Goal: Task Accomplishment & Management: Use online tool/utility

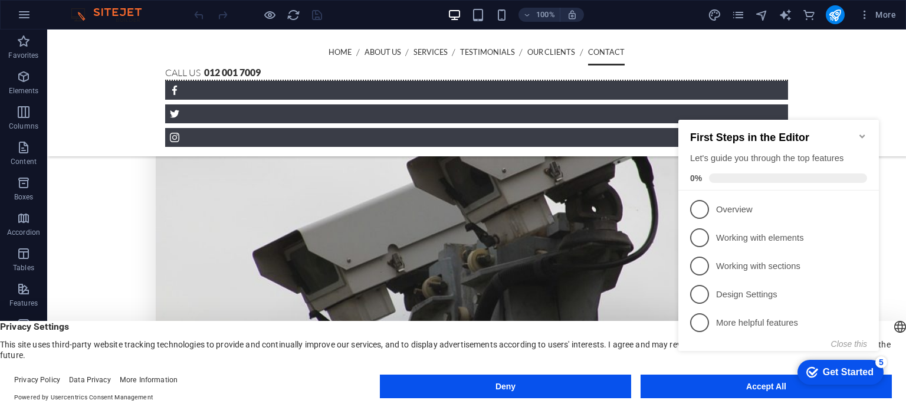
scroll to position [2696, 0]
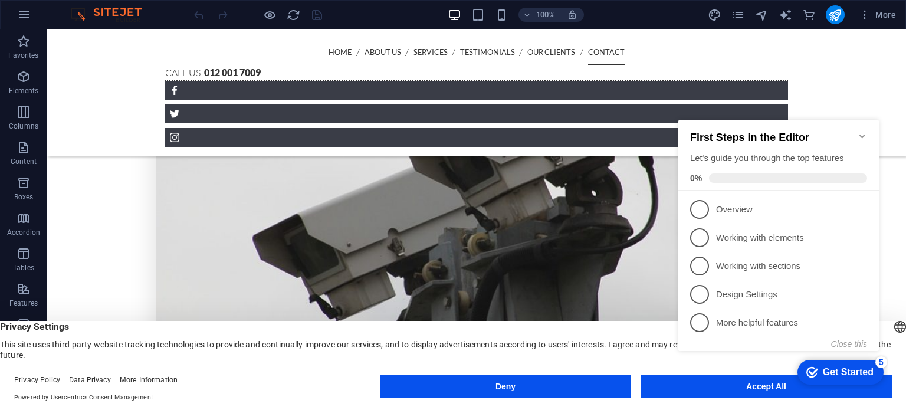
click div "checkmark Get Started 5 First Steps in the Editor Let's guide you through the t…"
click at [865, 131] on icon "Minimize checklist" at bounding box center [861, 135] width 9 height 9
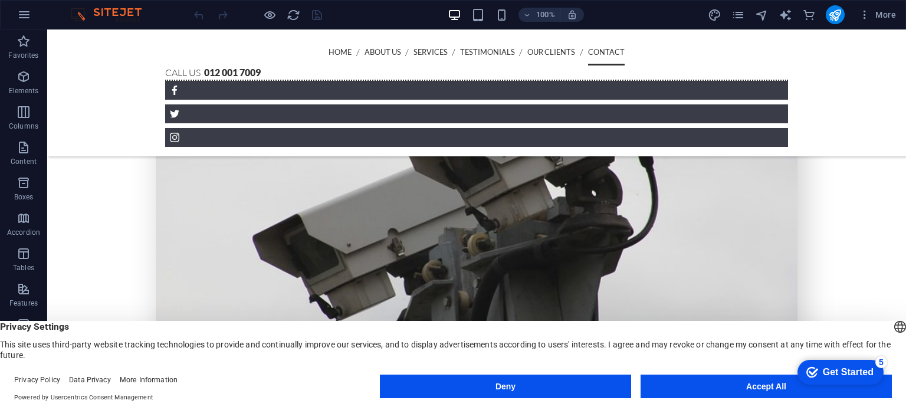
click at [758, 391] on body "[DOMAIN_NAME] Start Favorites Elements Columns Content Boxes Accordion Tables F…" at bounding box center [453, 205] width 906 height 410
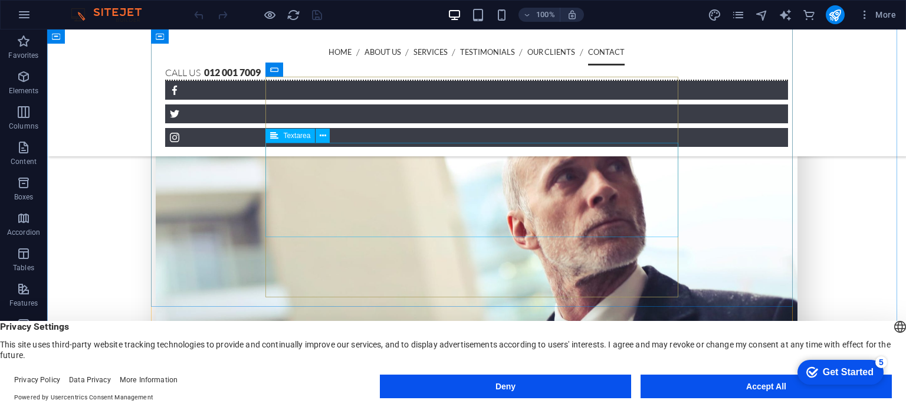
scroll to position [3367, 0]
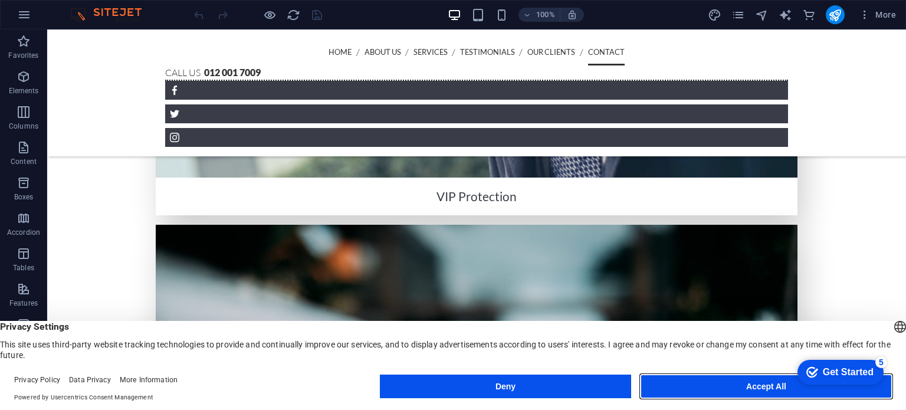
click at [678, 383] on button "Accept All" at bounding box center [765, 386] width 251 height 24
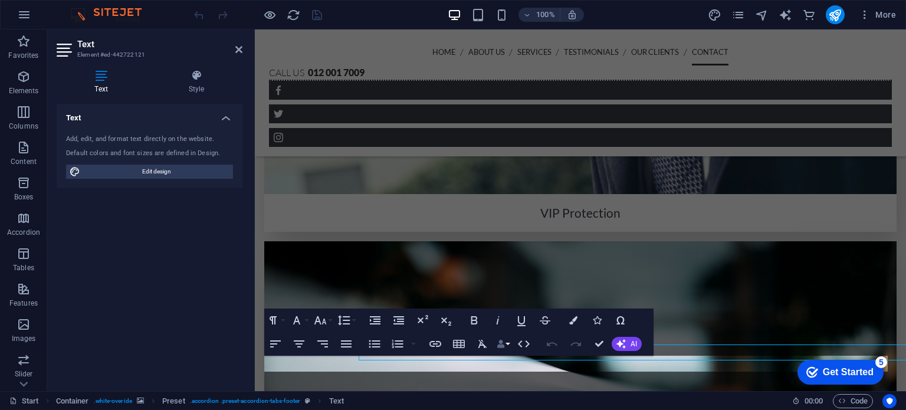
scroll to position [3351, 0]
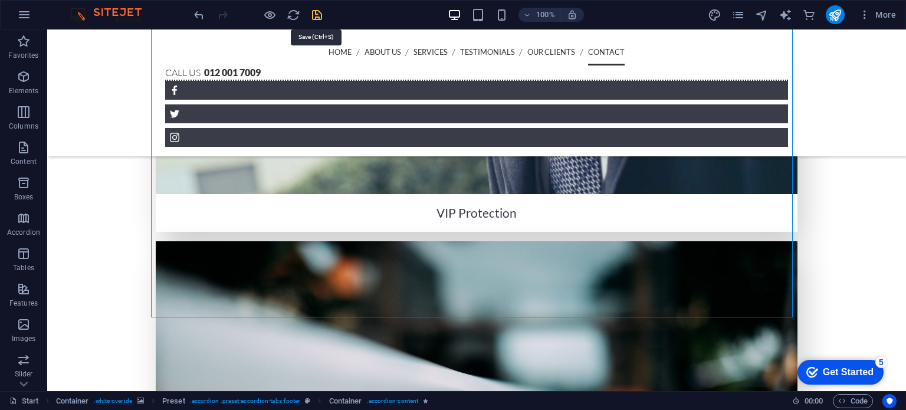
click at [314, 16] on icon "save" at bounding box center [317, 15] width 14 height 14
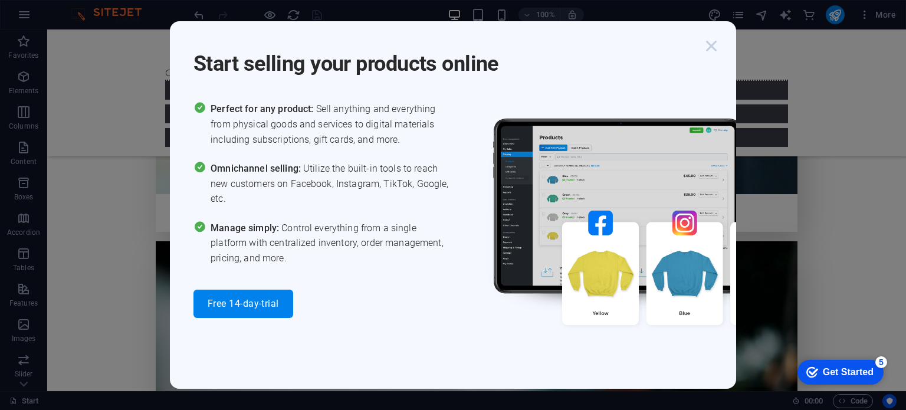
click at [709, 45] on icon "button" at bounding box center [710, 45] width 21 height 21
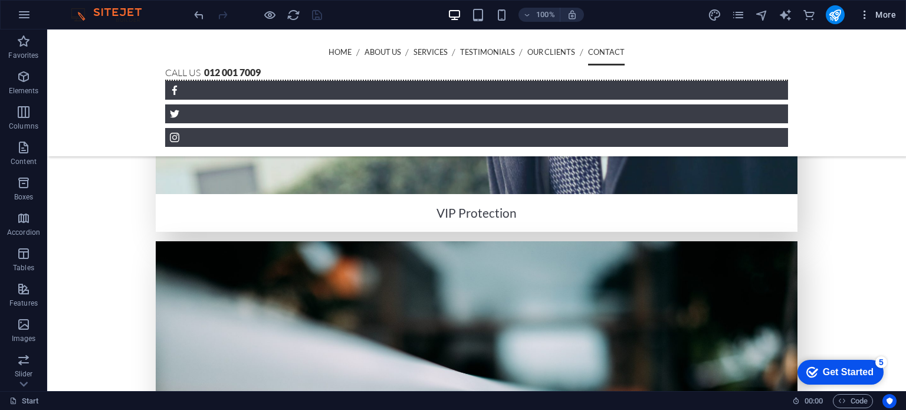
click at [872, 18] on span "More" at bounding box center [876, 15] width 37 height 12
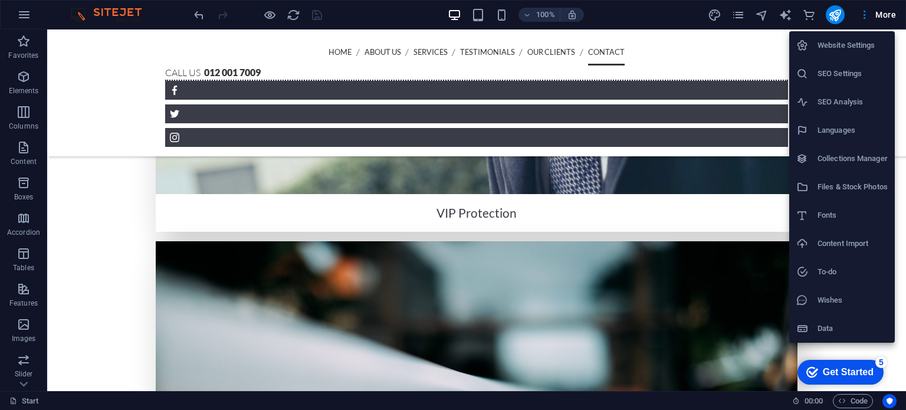
drag, startPoint x: 646, startPoint y: 17, endPoint x: 656, endPoint y: 16, distance: 10.6
click at [646, 16] on div at bounding box center [453, 205] width 906 height 410
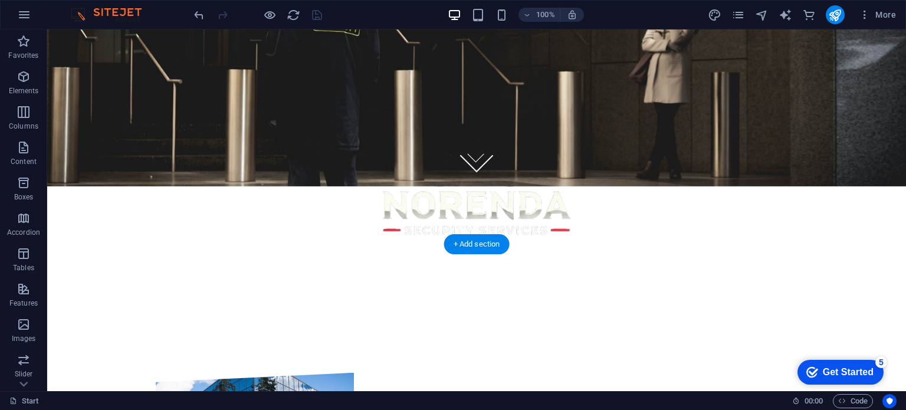
scroll to position [177, 0]
